Goal: Communication & Community: Share content

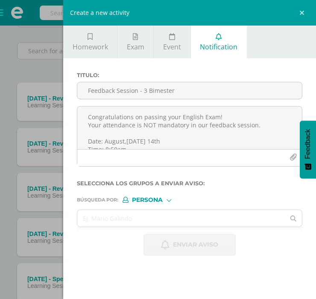
scroll to position [91, 0]
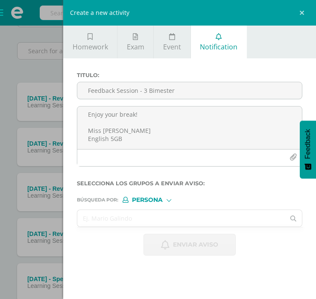
click at [172, 223] on input "text" at bounding box center [180, 218] width 207 height 17
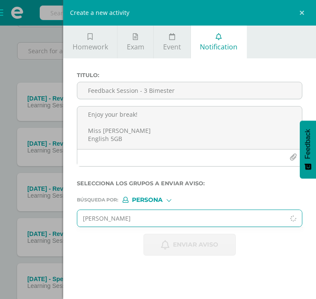
type input "[PERSON_NAME]"
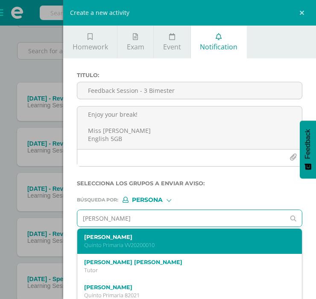
click at [167, 242] on p "Quinto Primaria VV20200010" at bounding box center [185, 245] width 202 height 7
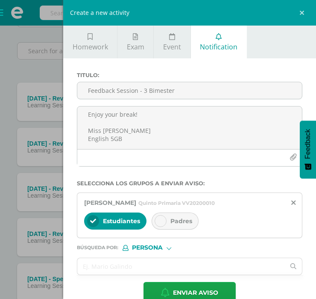
click at [174, 223] on span "Padres" at bounding box center [181, 222] width 22 height 8
click at [124, 270] on input "text" at bounding box center [180, 267] width 207 height 17
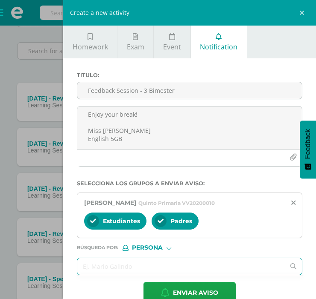
click at [152, 265] on input "text" at bounding box center [180, 267] width 207 height 17
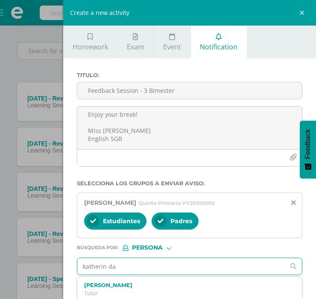
type input "[PERSON_NAME]"
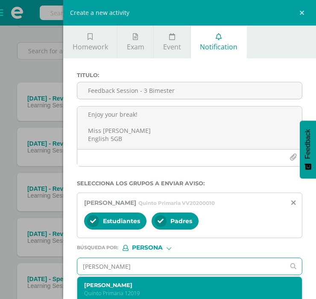
click at [165, 288] on label "[PERSON_NAME]" at bounding box center [185, 285] width 202 height 6
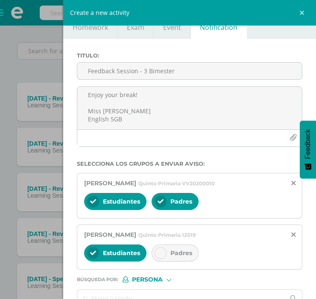
scroll to position [20, 0]
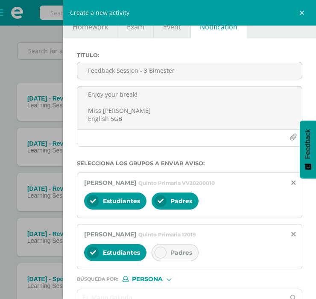
click at [181, 255] on span "Padres" at bounding box center [181, 253] width 22 height 8
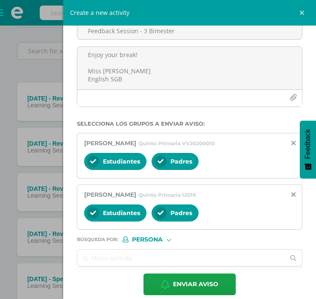
scroll to position [60, 0]
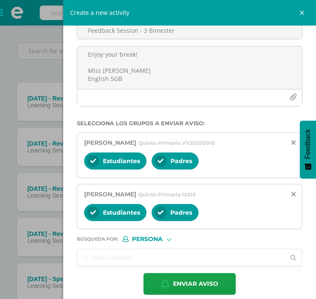
click at [148, 260] on input "text" at bounding box center [180, 258] width 207 height 17
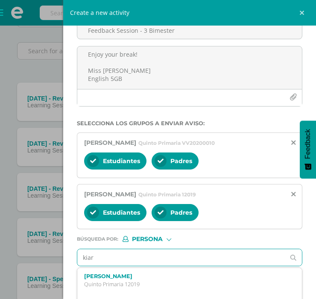
type input "kiara"
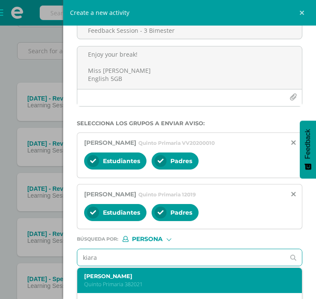
click at [155, 272] on div "[PERSON_NAME] Quinto Primaria 382021" at bounding box center [189, 280] width 224 height 25
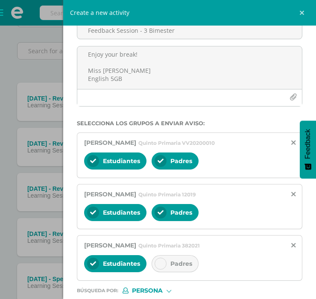
click at [158, 267] on div at bounding box center [160, 264] width 12 height 12
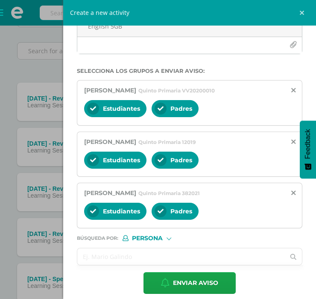
click at [121, 255] on input "text" at bounding box center [180, 257] width 207 height 17
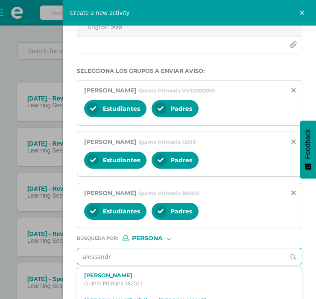
type input "[PERSON_NAME]"
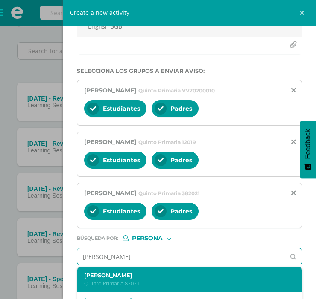
click at [161, 276] on label "[PERSON_NAME]" at bounding box center [185, 276] width 202 height 6
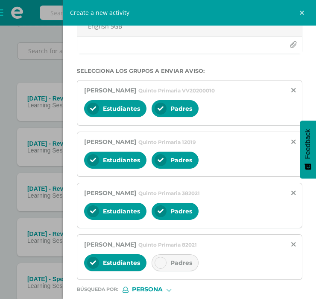
scroll to position [131, 0]
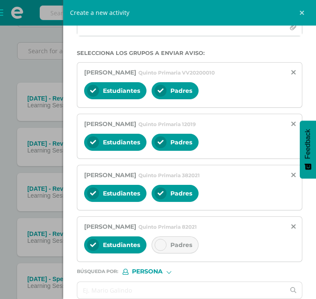
click at [174, 243] on span "Padres" at bounding box center [181, 245] width 22 height 8
click at [161, 289] on input "text" at bounding box center [180, 290] width 207 height 17
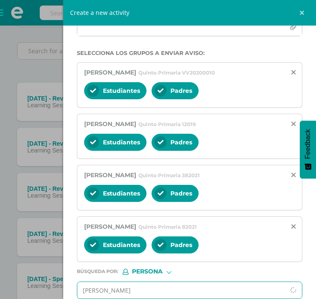
type input "[PERSON_NAME]"
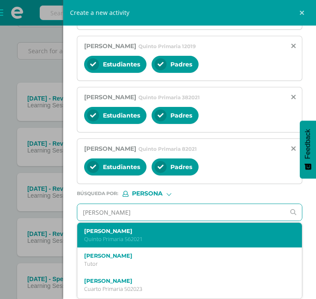
click at [151, 240] on p "Quinto Primaria 562021" at bounding box center [185, 239] width 202 height 7
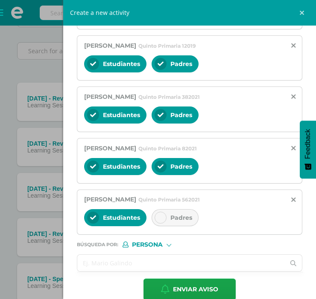
click at [141, 265] on input "text" at bounding box center [180, 263] width 207 height 17
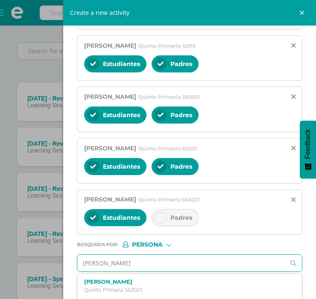
type input "[PERSON_NAME]"
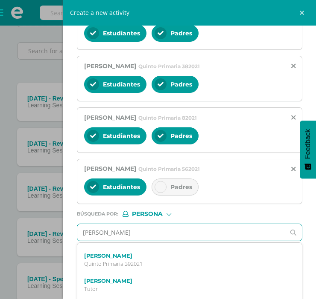
scroll to position [71, 0]
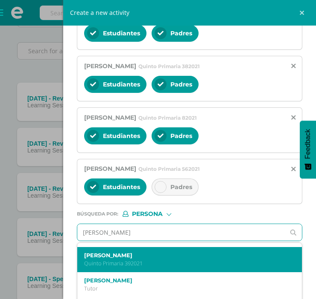
click at [152, 259] on label "[PERSON_NAME]" at bounding box center [185, 256] width 202 height 6
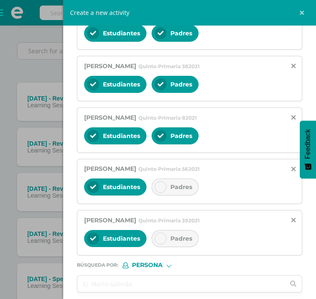
scroll to position [275, 0]
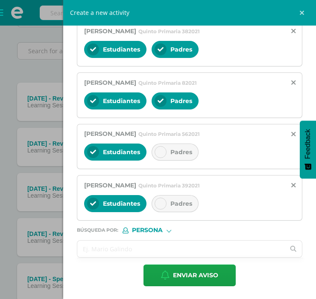
click at [146, 252] on input "text" at bounding box center [180, 249] width 207 height 17
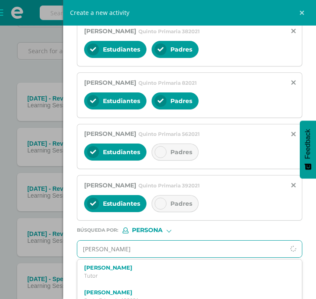
type input "[PERSON_NAME]"
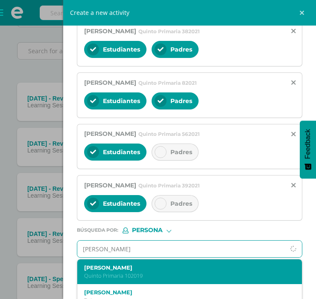
click at [165, 269] on label "[PERSON_NAME]" at bounding box center [185, 268] width 202 height 6
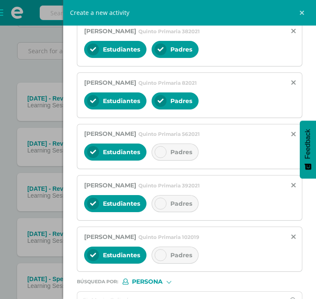
click at [179, 259] on span "Padres" at bounding box center [181, 256] width 22 height 8
click at [177, 206] on span "Padres" at bounding box center [181, 204] width 22 height 8
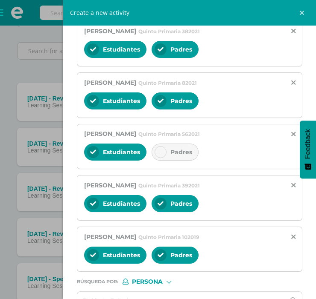
click at [168, 159] on div "Padres" at bounding box center [174, 152] width 47 height 17
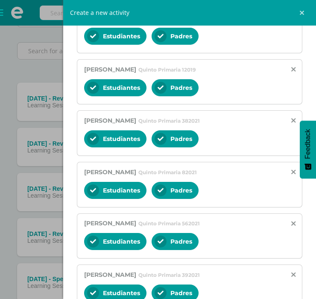
scroll to position [0, 0]
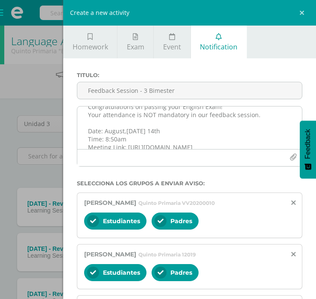
scroll to position [20, 0]
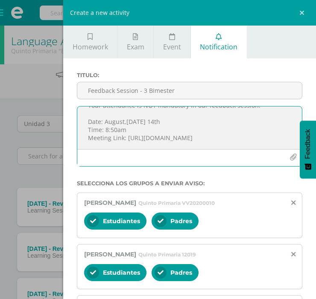
click at [154, 131] on textarea "Congratulations on passing your English Exam! Your attendance is NOT mandatory …" at bounding box center [189, 128] width 224 height 43
click at [180, 116] on textarea "Congratulations on passing your English Exam! Your attendance is NOT mandatory …" at bounding box center [189, 128] width 224 height 43
click at [180, 121] on textarea "Congratulations on passing your English Exam! Your attendance is NOT mandatory …" at bounding box center [189, 128] width 224 height 43
click at [171, 129] on textarea "Congratulations on passing your English Exam! Your attendance is NOT mandatory …" at bounding box center [189, 128] width 224 height 43
click at [246, 132] on textarea "Congratulations on passing your English Exam! Your attendance is NOT mandatory …" at bounding box center [189, 128] width 224 height 43
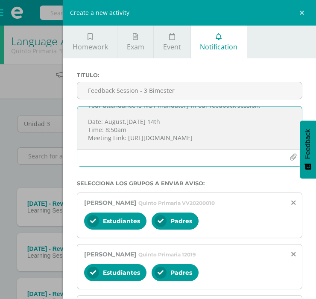
click at [241, 137] on textarea "Congratulations on passing your English Exam! Your attendance is NOT mandatory …" at bounding box center [189, 128] width 224 height 43
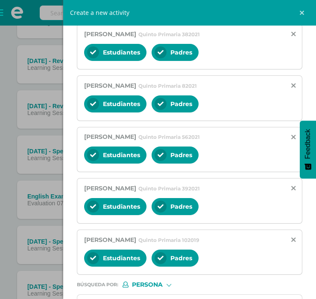
scroll to position [328, 0]
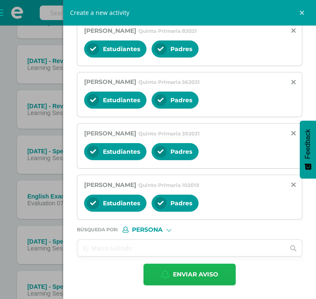
click at [190, 271] on span "Enviar aviso" at bounding box center [195, 274] width 45 height 21
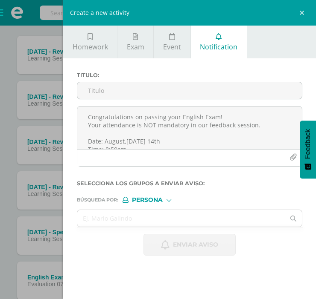
scroll to position [155, 0]
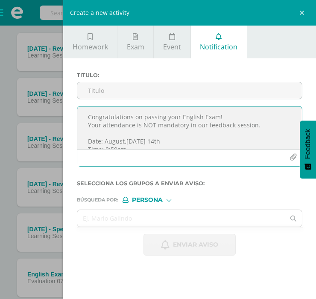
click at [250, 128] on textarea "Congratulations on passing your English Exam! Your attendance is NOT mandatory …" at bounding box center [189, 128] width 224 height 43
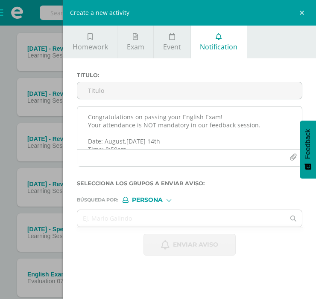
click at [232, 130] on textarea "Congratulations on passing your English Exam! Your attendance is NOT mandatory …" at bounding box center [189, 128] width 224 height 43
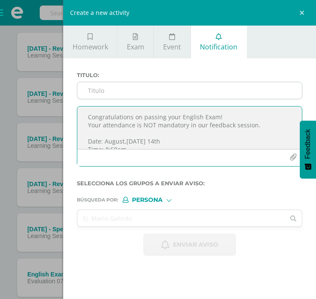
click at [169, 90] on input "Feedback Session - 3 Bimester" at bounding box center [189, 90] width 224 height 17
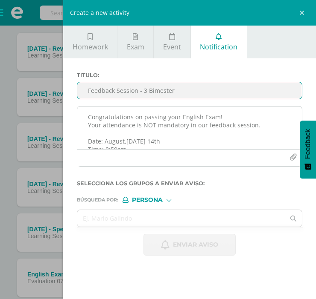
type input "Feedback Session - 3 Bimester"
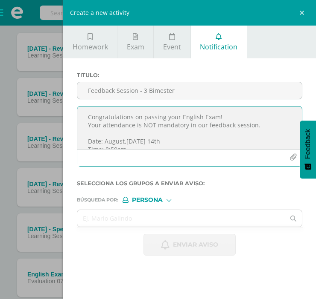
click at [168, 117] on textarea "Congratulations on passing your English Exam! Your attendance is NOT mandatory …" at bounding box center [189, 128] width 224 height 43
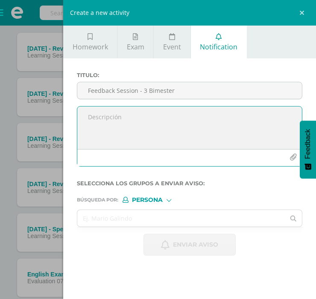
paste textarea "Dear student, Your attendance in our feedback session IS MANDATORY, please be o…"
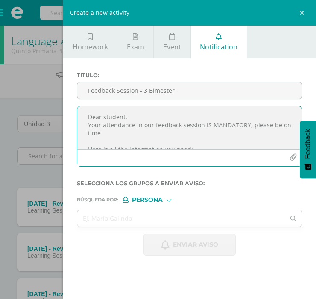
scroll to position [99, 0]
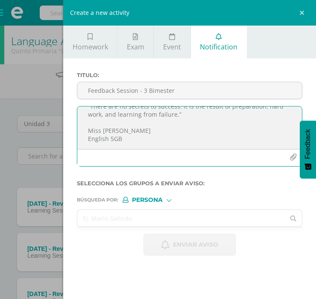
type textarea "Dear student, Your attendance in our feedback session IS MANDATORY, please be o…"
click at [126, 220] on input "text" at bounding box center [180, 218] width 207 height 17
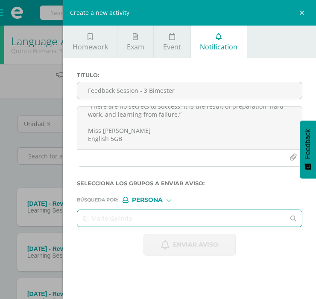
click at [102, 219] on input "text" at bounding box center [180, 218] width 207 height 17
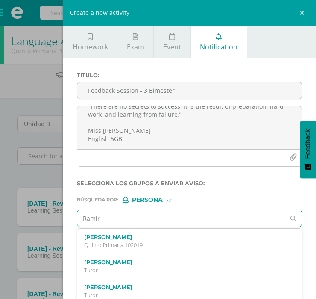
type input "[PERSON_NAME]"
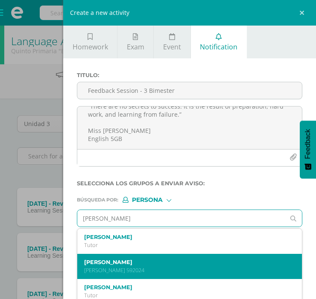
click at [167, 264] on label "[PERSON_NAME]" at bounding box center [185, 262] width 202 height 6
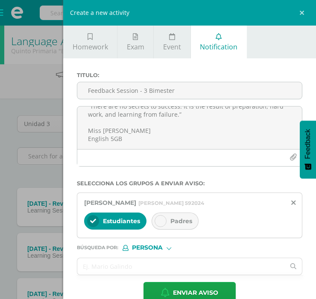
click at [169, 227] on div "Padres" at bounding box center [174, 221] width 47 height 17
click at [113, 265] on input "text" at bounding box center [180, 267] width 207 height 17
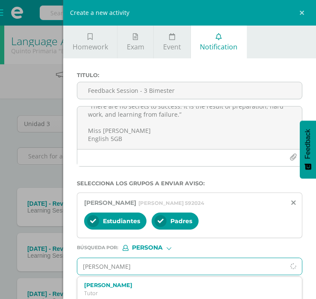
type input "katherynne"
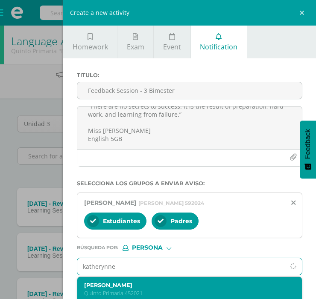
click at [134, 283] on label "[PERSON_NAME]" at bounding box center [185, 285] width 202 height 6
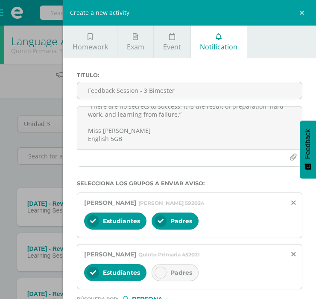
scroll to position [61, 0]
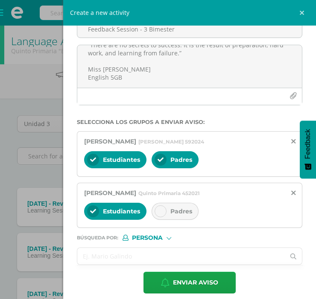
click at [142, 257] on input "text" at bounding box center [180, 256] width 207 height 17
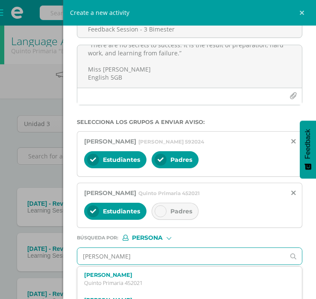
type input "[PERSON_NAME]"
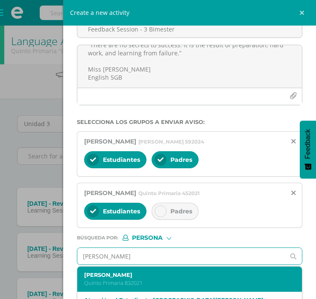
click at [166, 276] on label "[PERSON_NAME]" at bounding box center [185, 275] width 202 height 6
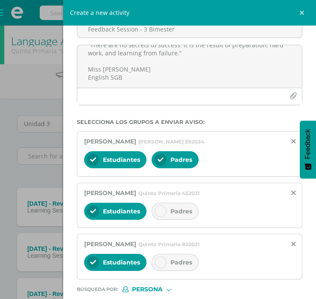
click at [184, 254] on div "Padres" at bounding box center [174, 262] width 47 height 17
click at [175, 208] on span "Padres" at bounding box center [181, 212] width 22 height 8
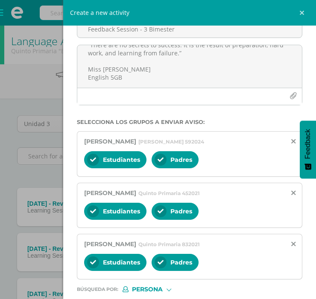
scroll to position [122, 0]
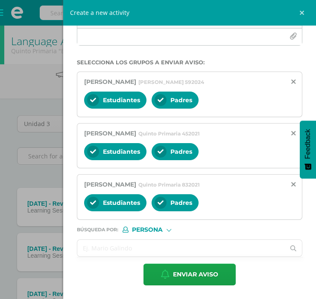
click at [119, 241] on input "text" at bounding box center [180, 248] width 207 height 17
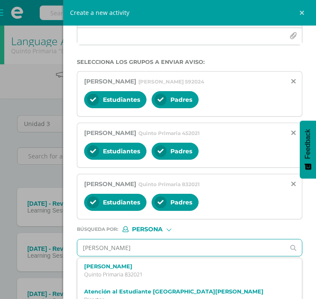
type input "[PERSON_NAME]"
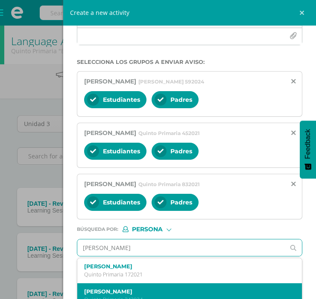
click at [139, 293] on label "[PERSON_NAME]" at bounding box center [185, 292] width 202 height 6
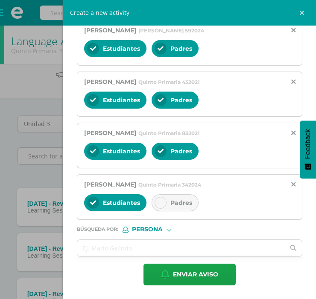
scroll to position [173, 0]
click at [141, 256] on input "text" at bounding box center [180, 248] width 207 height 17
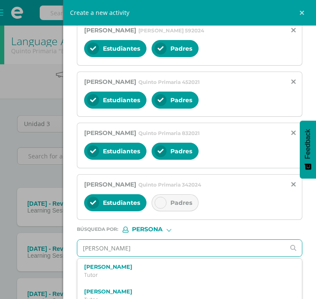
type input "[PERSON_NAME]"
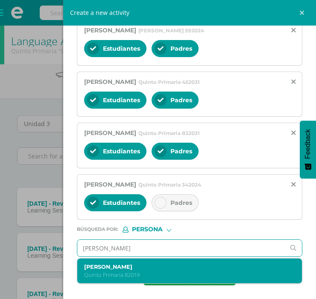
click at [135, 267] on label "[PERSON_NAME]" at bounding box center [185, 267] width 202 height 6
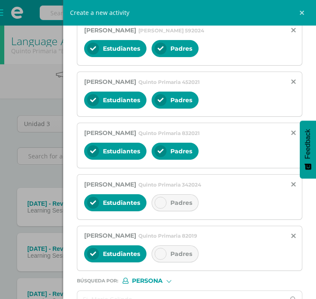
scroll to position [224, 0]
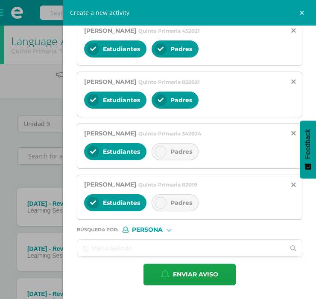
click at [138, 242] on input "text" at bounding box center [180, 248] width 207 height 17
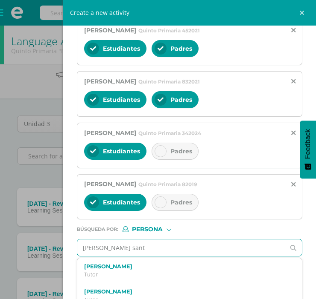
type input "[PERSON_NAME]"
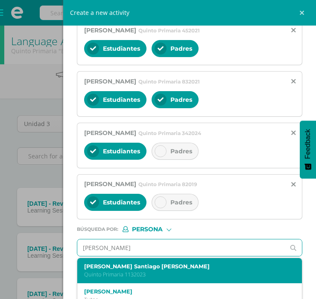
click at [169, 276] on p "Quinto Primaria 1132023" at bounding box center [185, 274] width 202 height 7
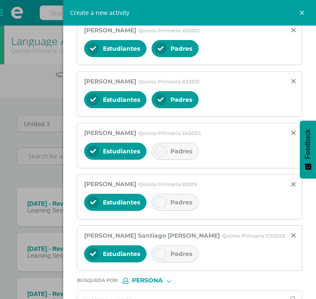
scroll to position [276, 0]
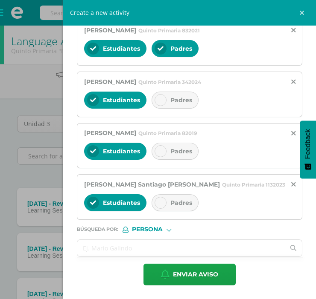
click at [143, 242] on input "text" at bounding box center [180, 248] width 207 height 17
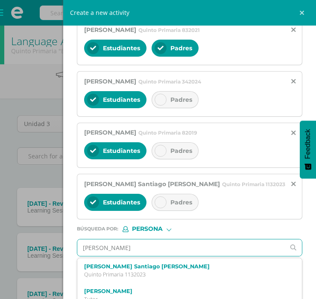
type input "[PERSON_NAME]"
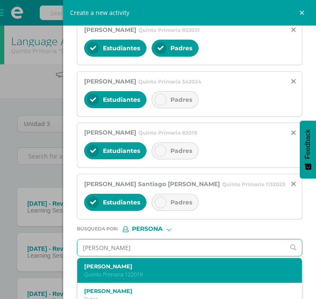
click at [166, 266] on label "[PERSON_NAME]" at bounding box center [185, 267] width 202 height 6
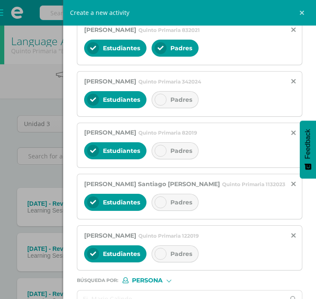
click at [174, 112] on div "[PERSON_NAME] Quinto Primaria 342024 Estudiantes Padres" at bounding box center [189, 94] width 225 height 46
click at [171, 103] on span "Padres" at bounding box center [181, 100] width 22 height 8
click at [176, 148] on span "Padres" at bounding box center [181, 151] width 22 height 8
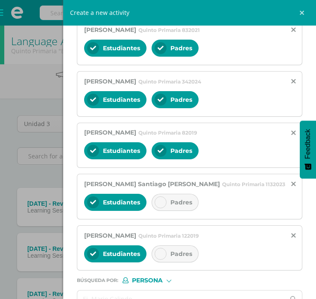
click at [169, 206] on div "Padres" at bounding box center [174, 202] width 47 height 17
click at [174, 252] on span "Padres" at bounding box center [181, 254] width 22 height 8
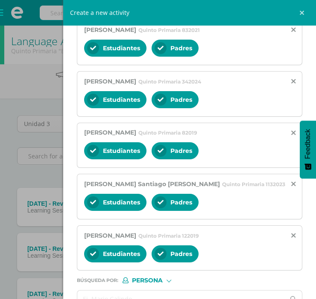
click at [189, 171] on div "[PERSON_NAME] Quinto Primaria 592024 Estudiantes Padres [PERSON_NAME] Quinto Pr…" at bounding box center [189, 94] width 225 height 354
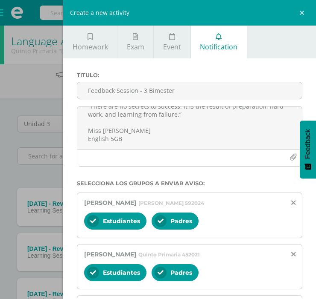
scroll to position [328, 0]
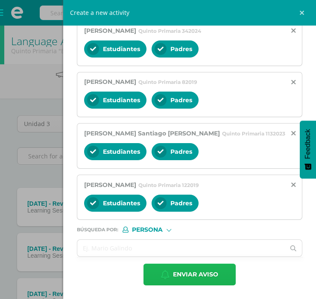
click at [185, 273] on span "Enviar aviso" at bounding box center [195, 274] width 45 height 21
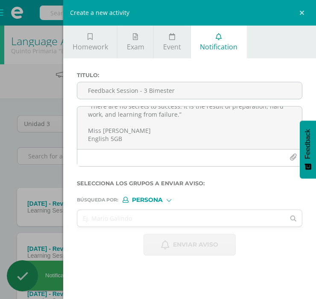
scroll to position [0, 0]
